Goal: Transaction & Acquisition: Purchase product/service

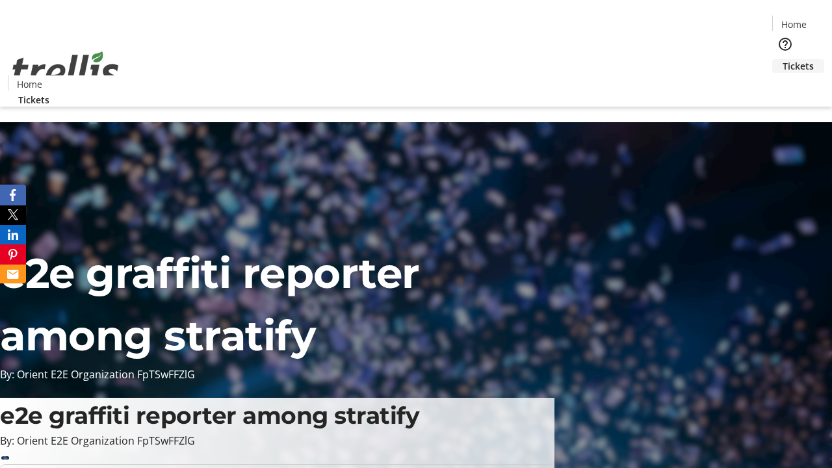
click at [783, 59] on span "Tickets" at bounding box center [798, 66] width 31 height 14
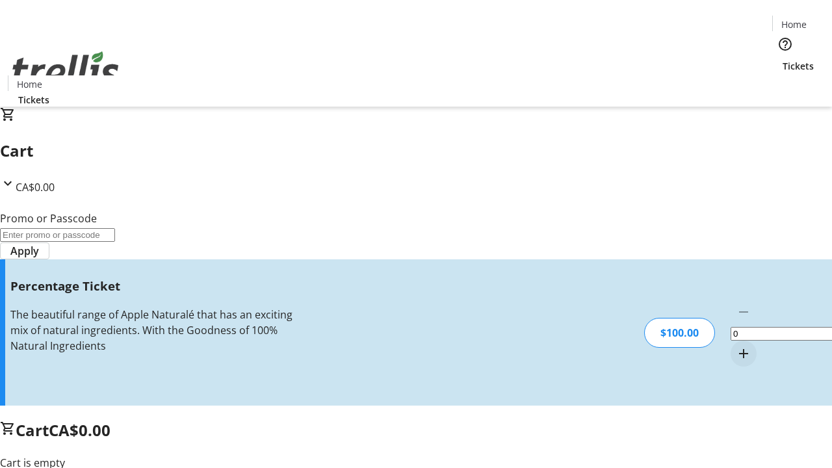
click at [736, 346] on mat-icon "Increment by one" at bounding box center [744, 354] width 16 height 16
type input "1"
type input "FOO"
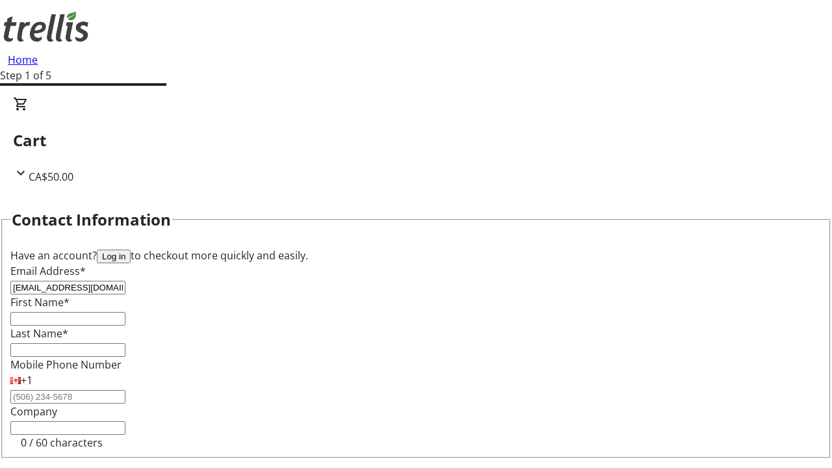
type input "[EMAIL_ADDRESS][DOMAIN_NAME]"
type input "Alexane"
type input "Marks"
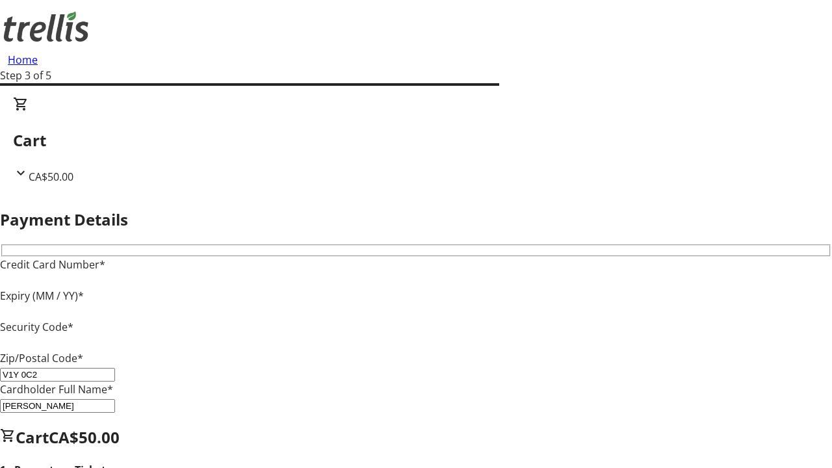
type input "V1Y 0C2"
